Goal: Task Accomplishment & Management: Use online tool/utility

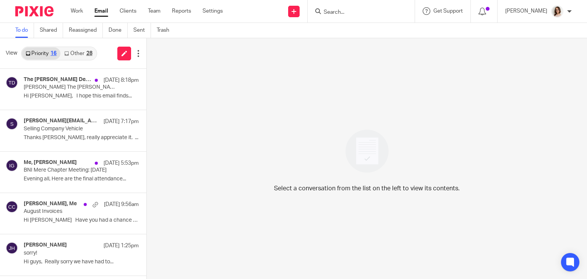
click at [75, 53] on link "Other 28" at bounding box center [78, 53] width 36 height 12
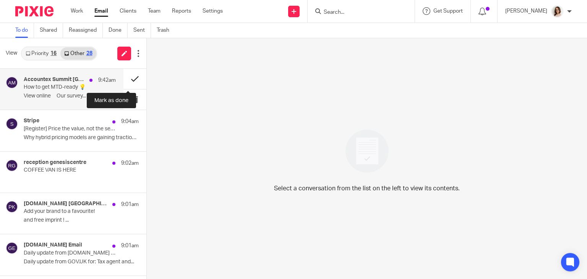
click at [127, 78] on button at bounding box center [135, 79] width 23 height 20
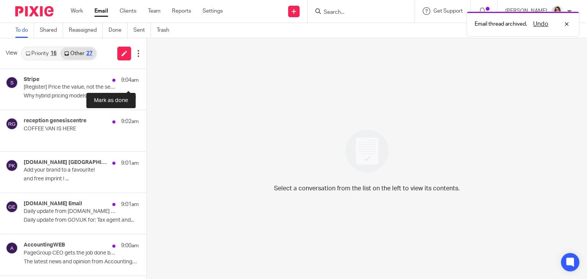
click at [146, 78] on button at bounding box center [149, 79] width 6 height 20
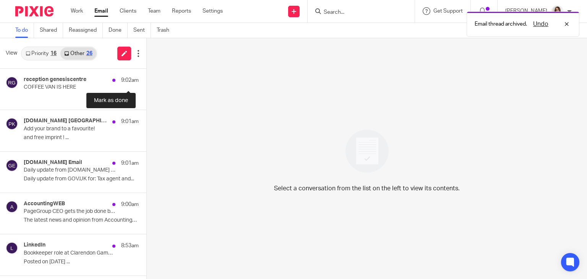
click at [146, 78] on button at bounding box center [149, 79] width 6 height 20
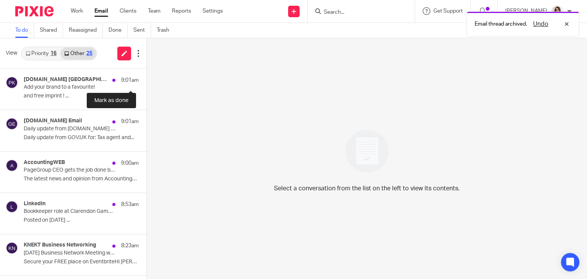
click at [146, 78] on button at bounding box center [149, 79] width 6 height 20
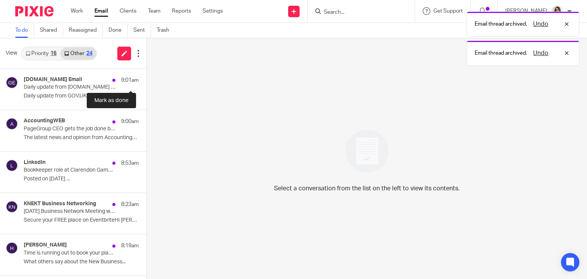
click at [146, 78] on button at bounding box center [149, 79] width 6 height 20
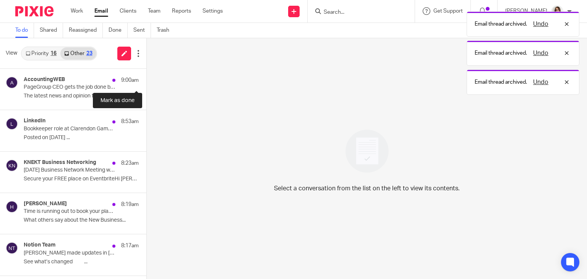
click at [146, 78] on button at bounding box center [149, 79] width 6 height 20
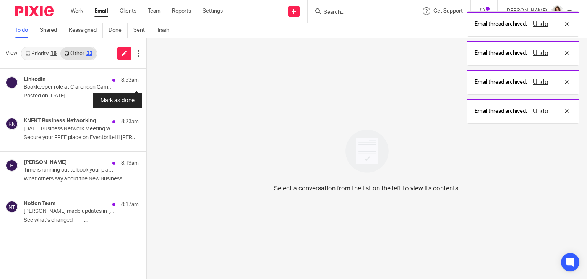
click at [146, 78] on button at bounding box center [149, 79] width 6 height 20
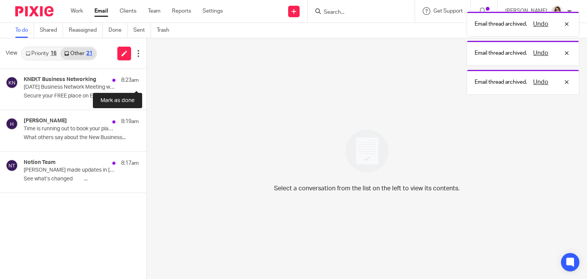
click at [146, 78] on button at bounding box center [149, 79] width 6 height 20
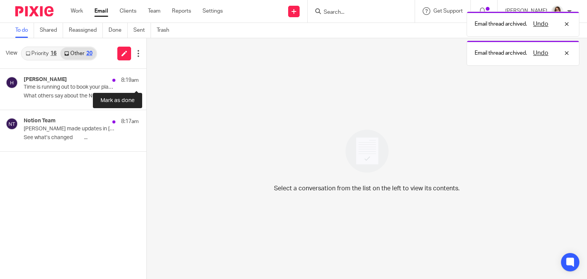
click at [146, 78] on button at bounding box center [149, 79] width 6 height 20
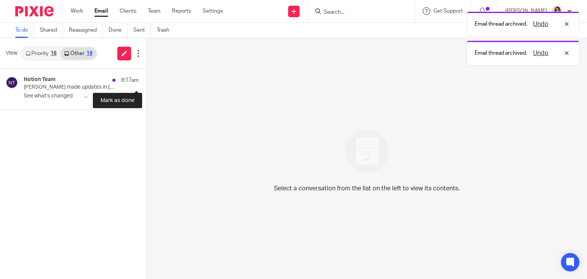
click at [146, 78] on button at bounding box center [149, 79] width 6 height 20
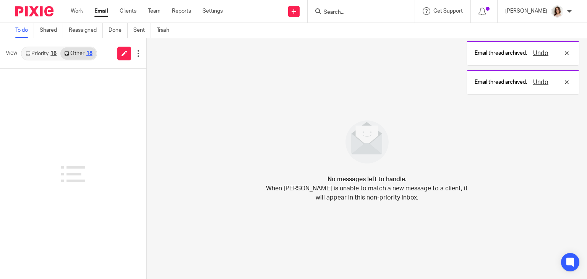
click at [101, 11] on link "Email" at bounding box center [101, 11] width 14 height 8
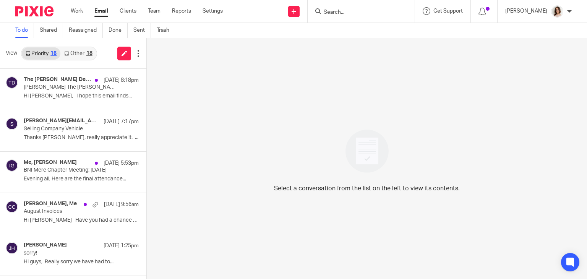
click at [73, 51] on link "Other 18" at bounding box center [78, 53] width 36 height 12
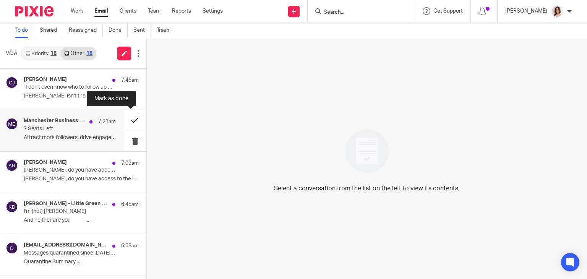
click at [124, 119] on button at bounding box center [135, 120] width 23 height 20
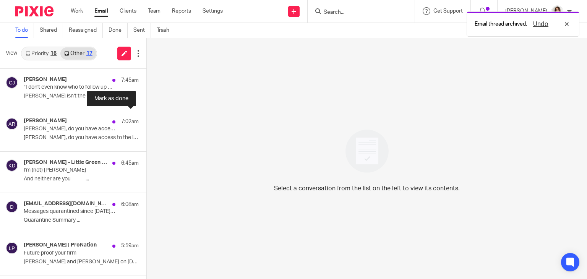
click at [146, 119] on button at bounding box center [149, 120] width 6 height 20
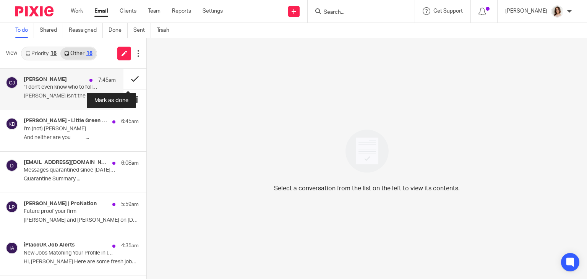
click at [126, 78] on button at bounding box center [135, 79] width 23 height 20
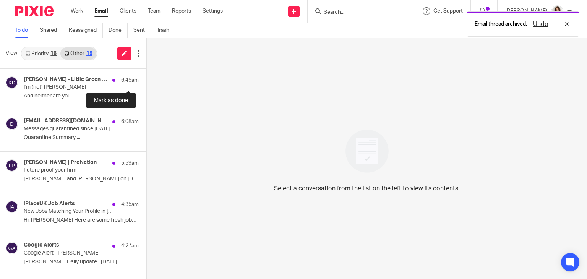
click at [146, 78] on button at bounding box center [149, 79] width 6 height 20
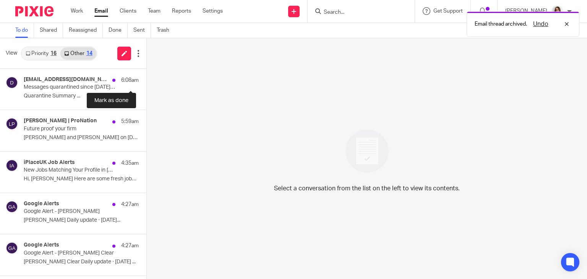
click at [146, 78] on button at bounding box center [149, 79] width 6 height 20
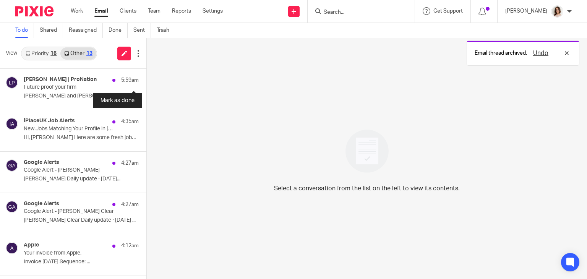
click at [146, 78] on button at bounding box center [149, 79] width 6 height 20
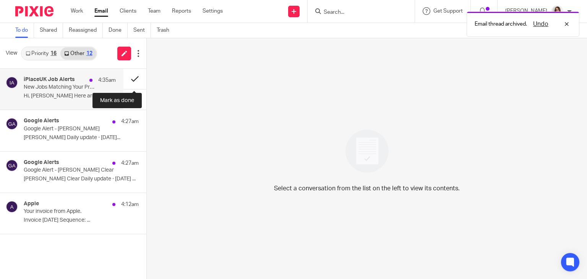
click at [132, 79] on button at bounding box center [135, 79] width 23 height 20
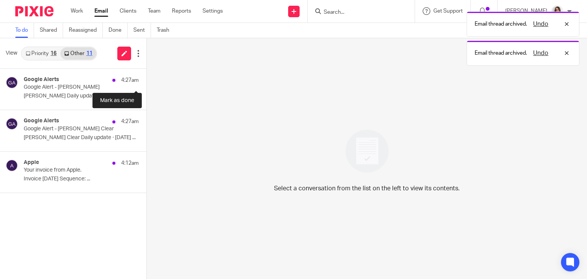
click at [146, 79] on button at bounding box center [149, 79] width 6 height 20
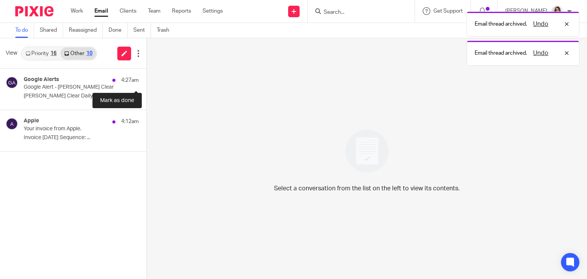
click at [146, 79] on button at bounding box center [149, 79] width 6 height 20
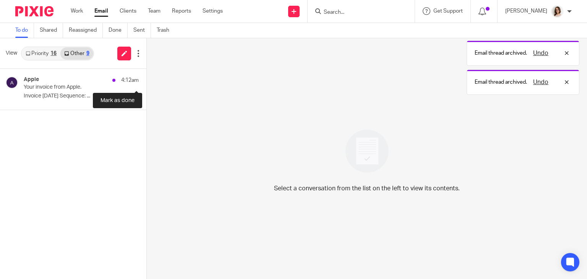
click at [146, 79] on button at bounding box center [149, 79] width 6 height 20
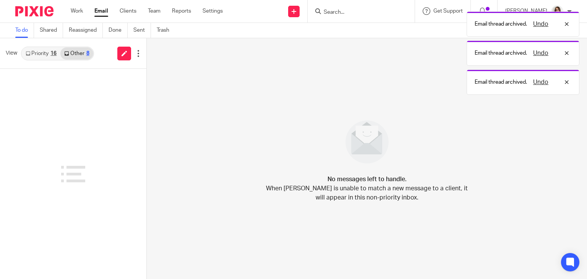
click at [102, 11] on link "Email" at bounding box center [101, 11] width 14 height 8
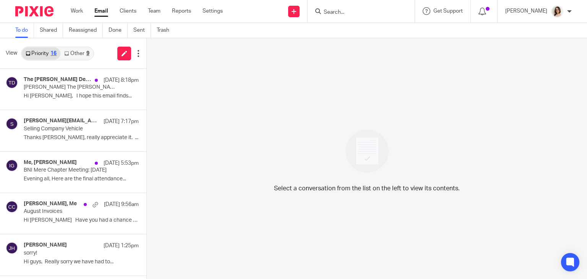
click at [81, 54] on link "Other 9" at bounding box center [76, 53] width 33 height 12
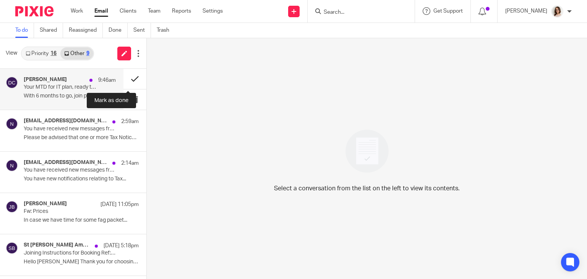
click at [125, 81] on button at bounding box center [135, 79] width 23 height 20
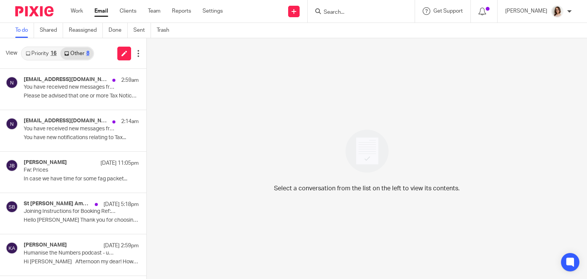
click at [101, 13] on link "Email" at bounding box center [101, 11] width 14 height 8
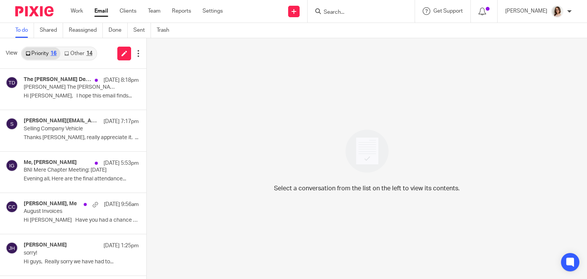
click at [99, 8] on link "Email" at bounding box center [101, 11] width 14 height 8
click at [79, 54] on link "Other 15" at bounding box center [78, 53] width 36 height 12
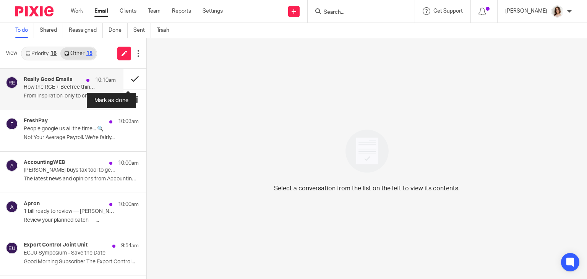
click at [124, 83] on button at bounding box center [135, 79] width 23 height 20
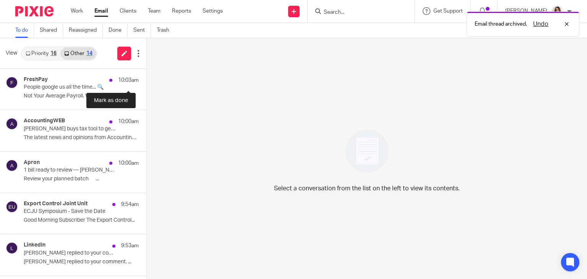
click at [146, 83] on button at bounding box center [149, 79] width 6 height 20
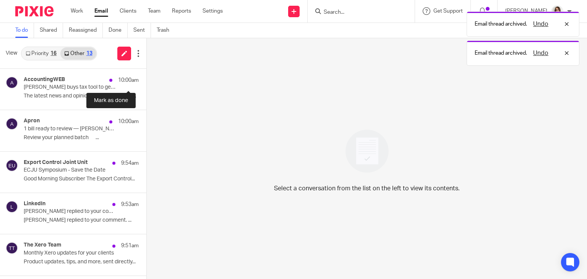
click at [146, 83] on button at bounding box center [149, 79] width 6 height 20
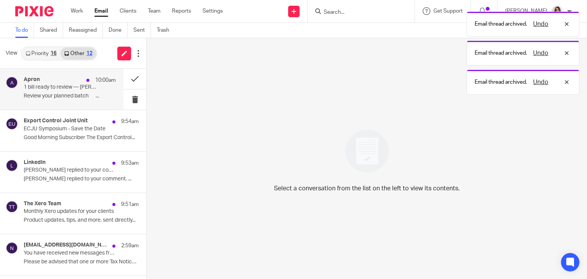
click at [87, 95] on p "Review your planned batch ͏ ‌ ͏ ‌..." at bounding box center [70, 96] width 92 height 7
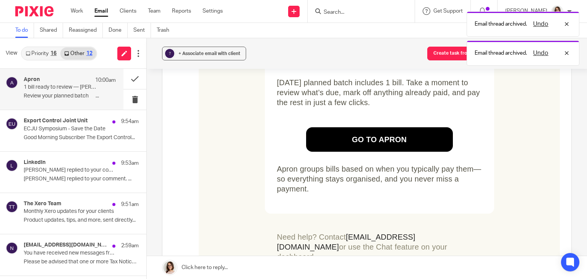
scroll to position [143, 0]
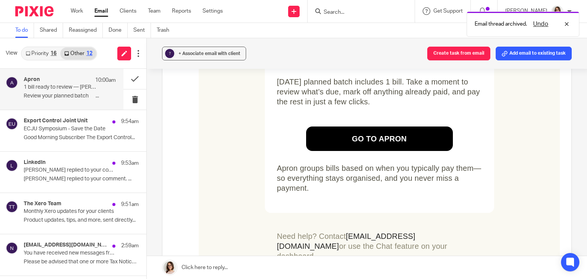
click at [364, 141] on link "Go to apron" at bounding box center [380, 139] width 122 height 24
